Goal: Transaction & Acquisition: Purchase product/service

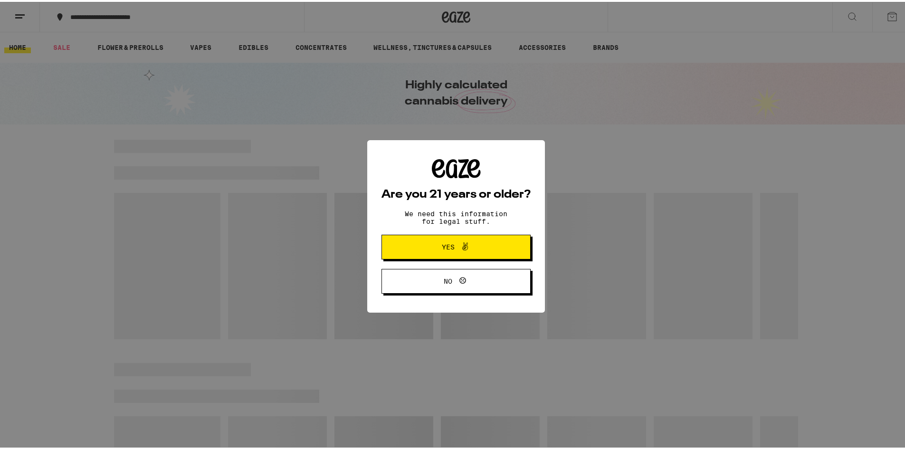
click at [449, 240] on span "Yes" at bounding box center [456, 245] width 72 height 12
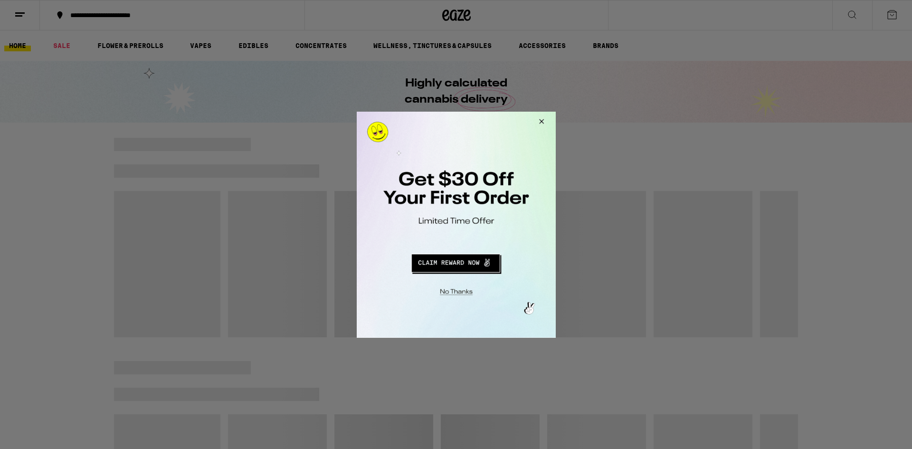
click at [538, 121] on button "Close Modal" at bounding box center [540, 122] width 26 height 23
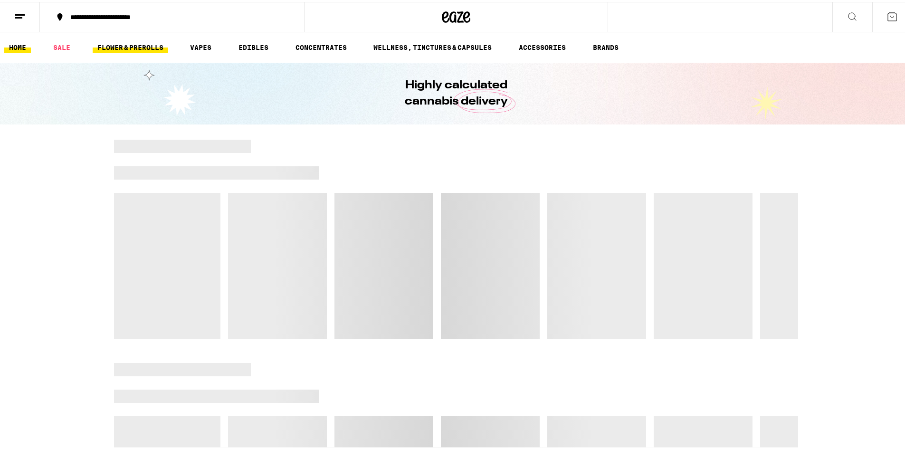
click at [135, 44] on link "FLOWER & PREROLLS" at bounding box center [131, 45] width 76 height 11
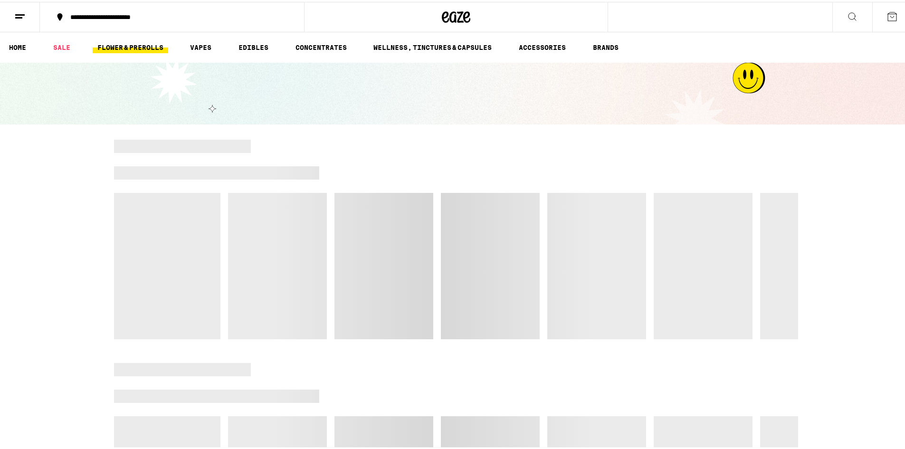
click at [462, 14] on icon at bounding box center [456, 15] width 29 height 17
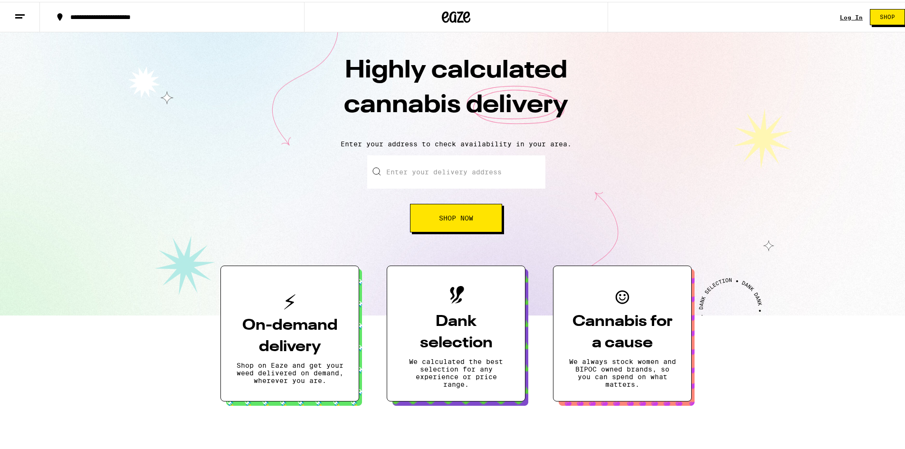
click at [442, 179] on input "Enter your delivery address" at bounding box center [456, 169] width 178 height 33
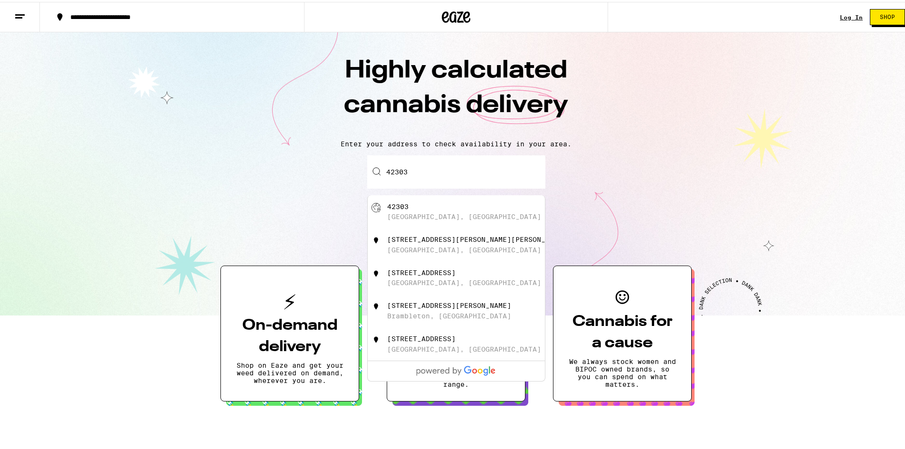
click at [412, 211] on div "42303 [GEOGRAPHIC_DATA], [GEOGRAPHIC_DATA]" at bounding box center [472, 210] width 170 height 18
type input "[GEOGRAPHIC_DATA], [GEOGRAPHIC_DATA] 42303"
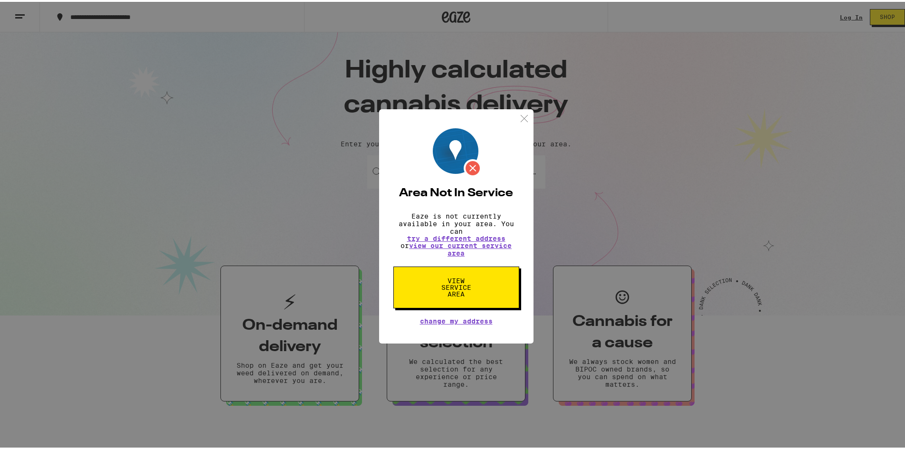
click at [521, 118] on img at bounding box center [524, 117] width 12 height 12
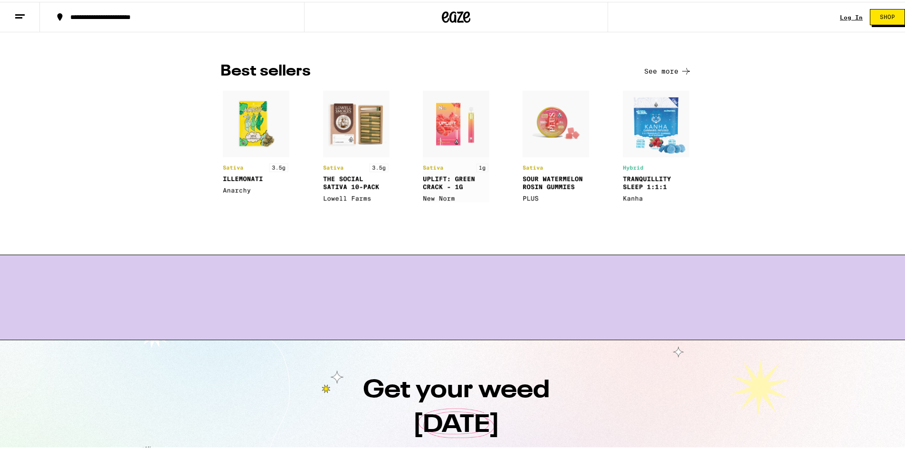
scroll to position [713, 0]
